Goal: Transaction & Acquisition: Subscribe to service/newsletter

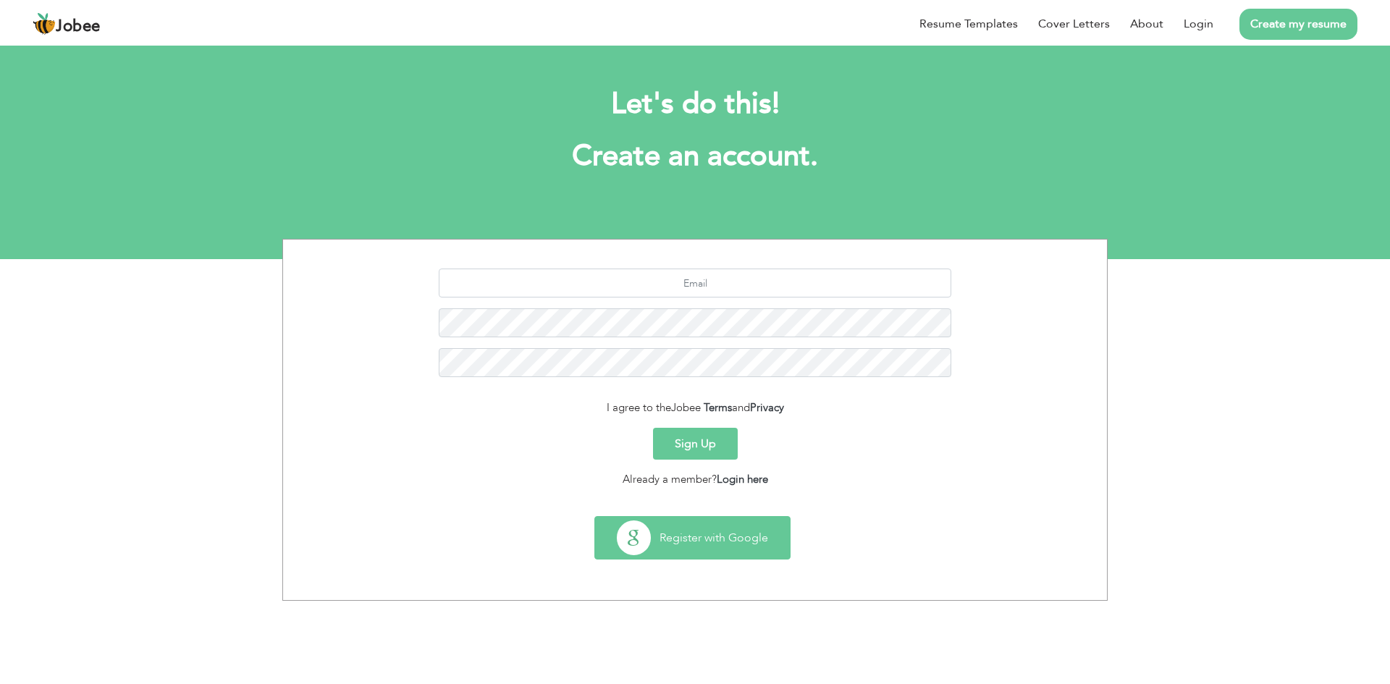
click at [721, 535] on button "Register with Google" at bounding box center [692, 538] width 195 height 42
click at [700, 277] on input "text" at bounding box center [695, 283] width 513 height 29
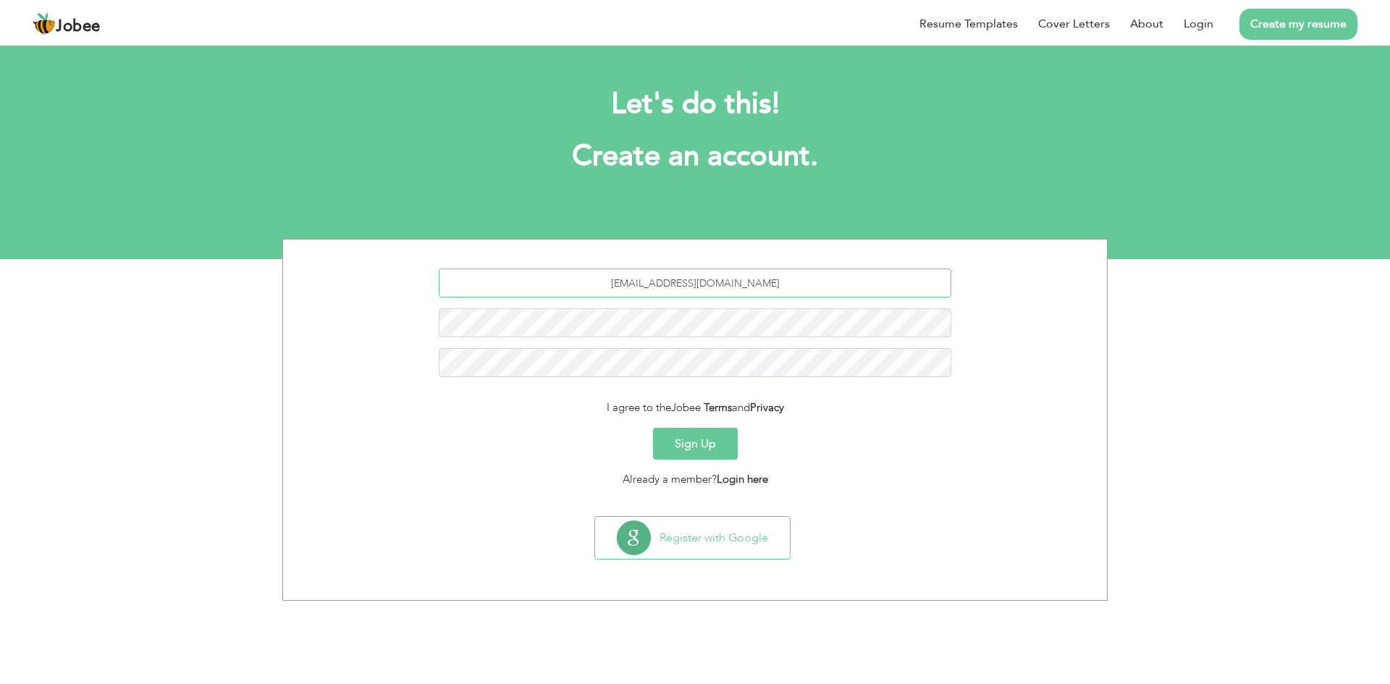
type input "[EMAIL_ADDRESS][DOMAIN_NAME]"
click at [712, 436] on button "Sign Up" at bounding box center [695, 444] width 85 height 32
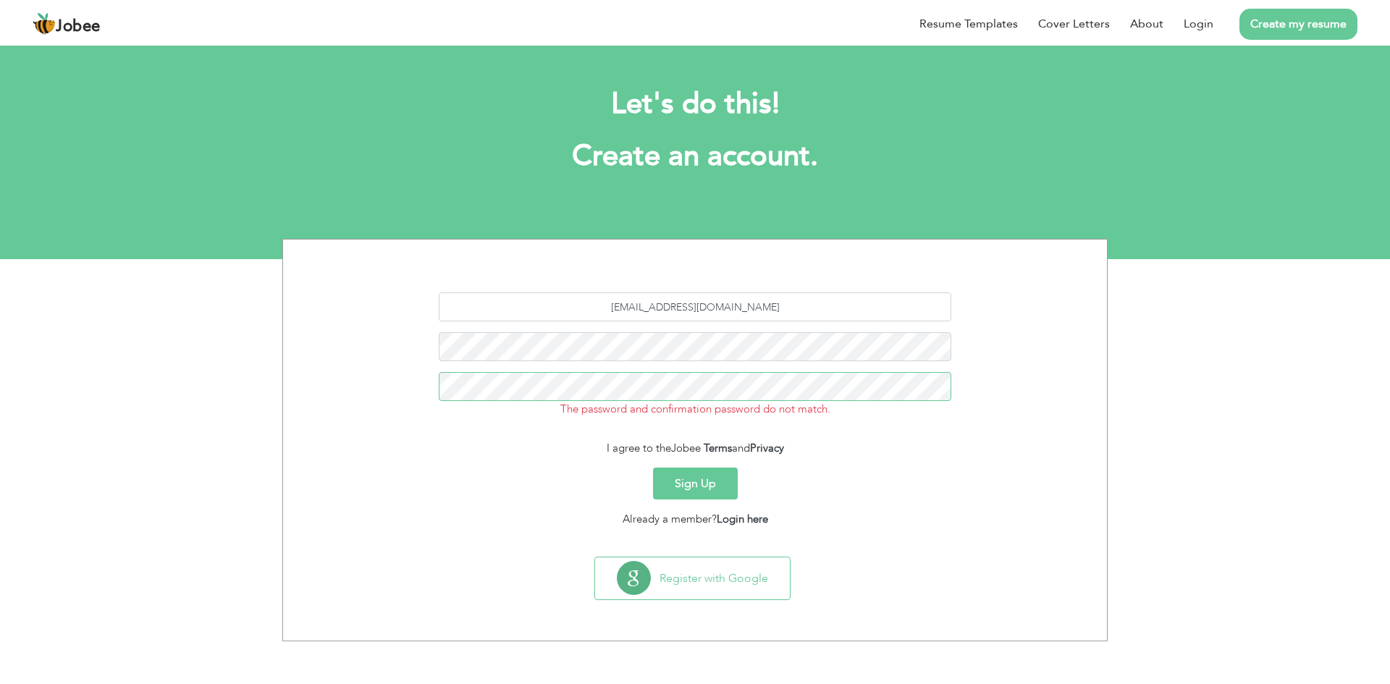
click at [653, 468] on button "Sign Up" at bounding box center [695, 484] width 85 height 32
